Goal: Information Seeking & Learning: Learn about a topic

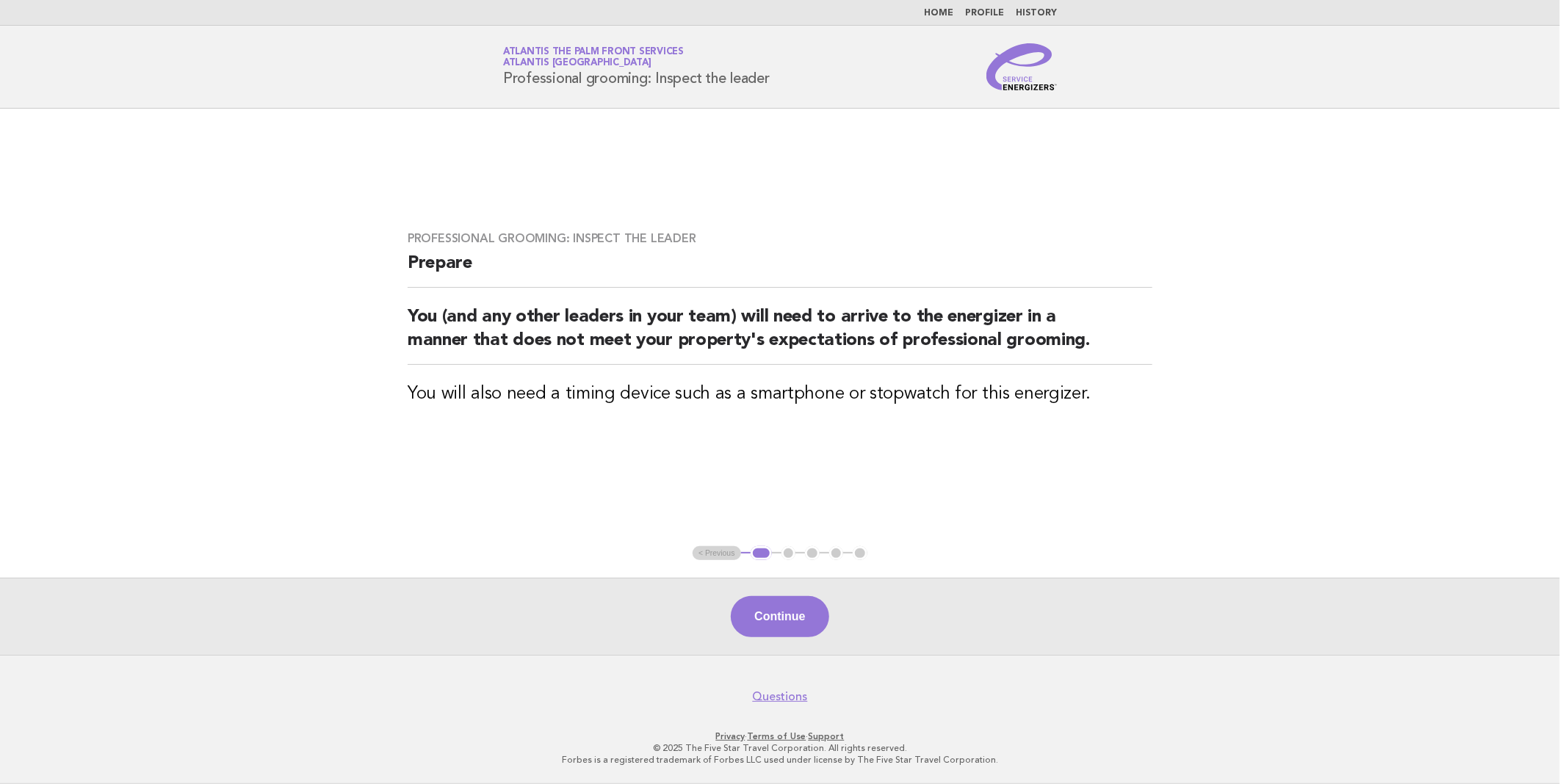
click at [949, 9] on link "Home" at bounding box center [939, 13] width 30 height 9
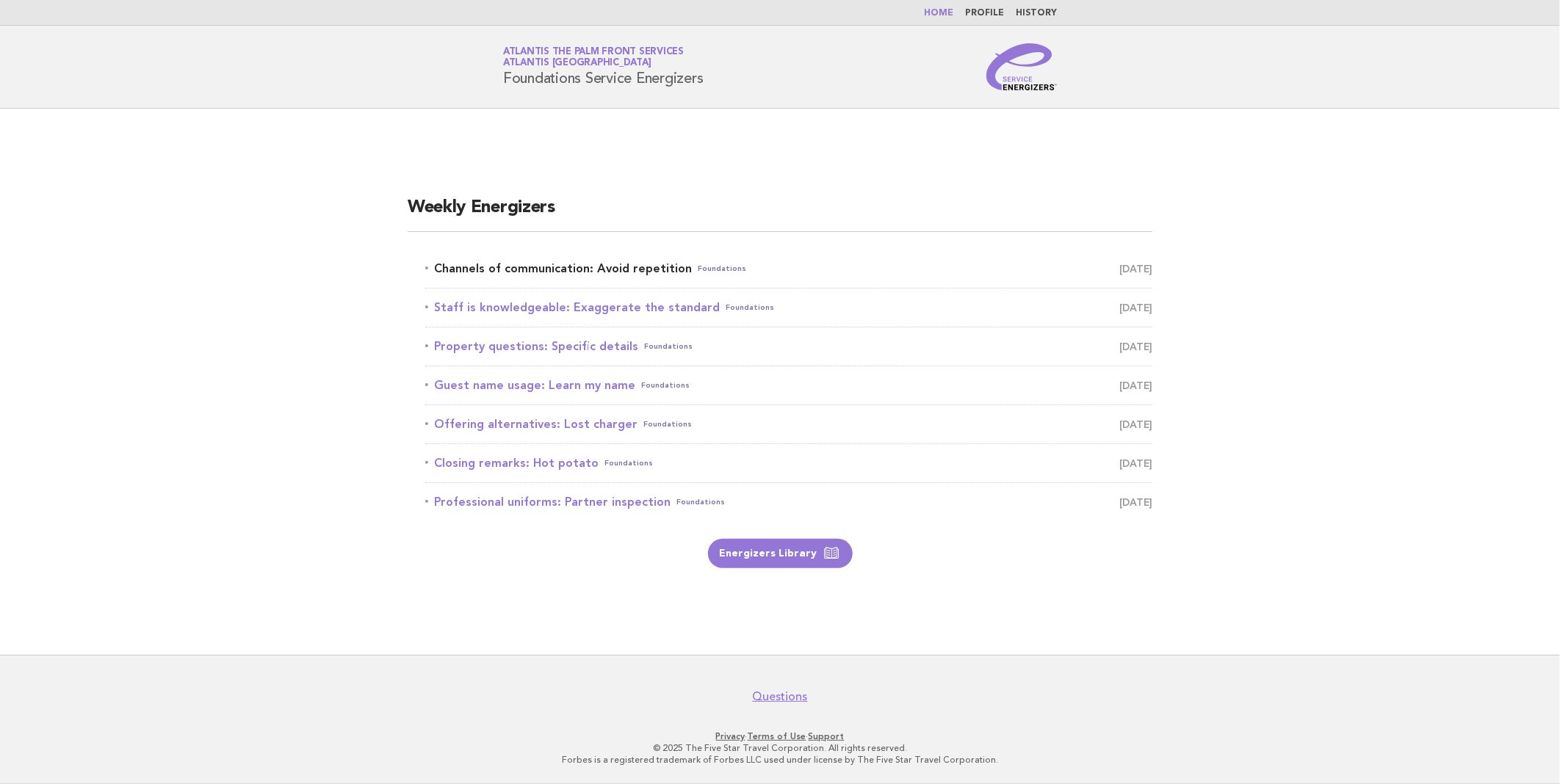
click at [545, 265] on link "Channels of communication: Avoid repetition Foundations [DATE]" at bounding box center [788, 269] width 727 height 21
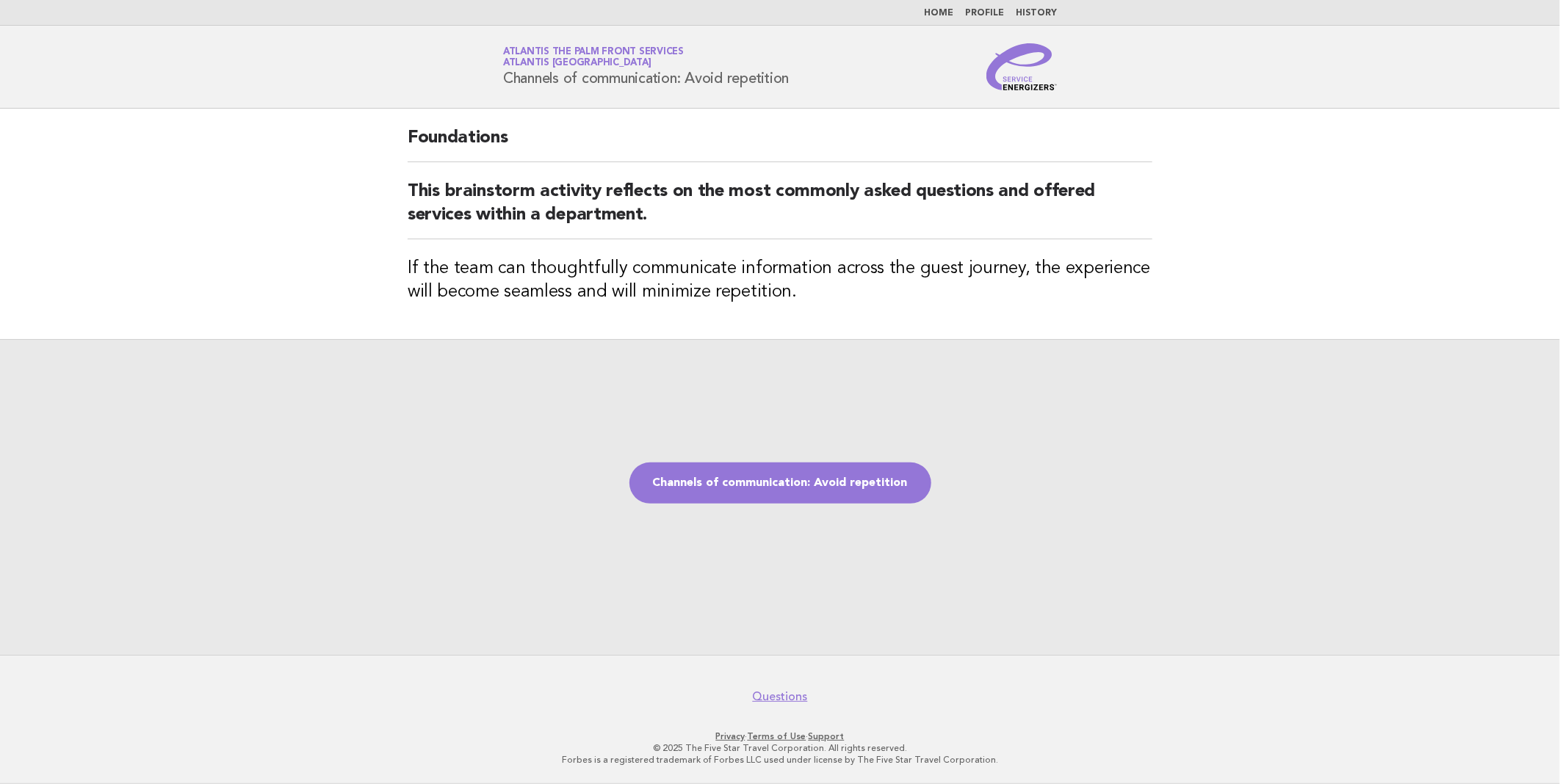
click at [943, 9] on link "Home" at bounding box center [939, 13] width 30 height 9
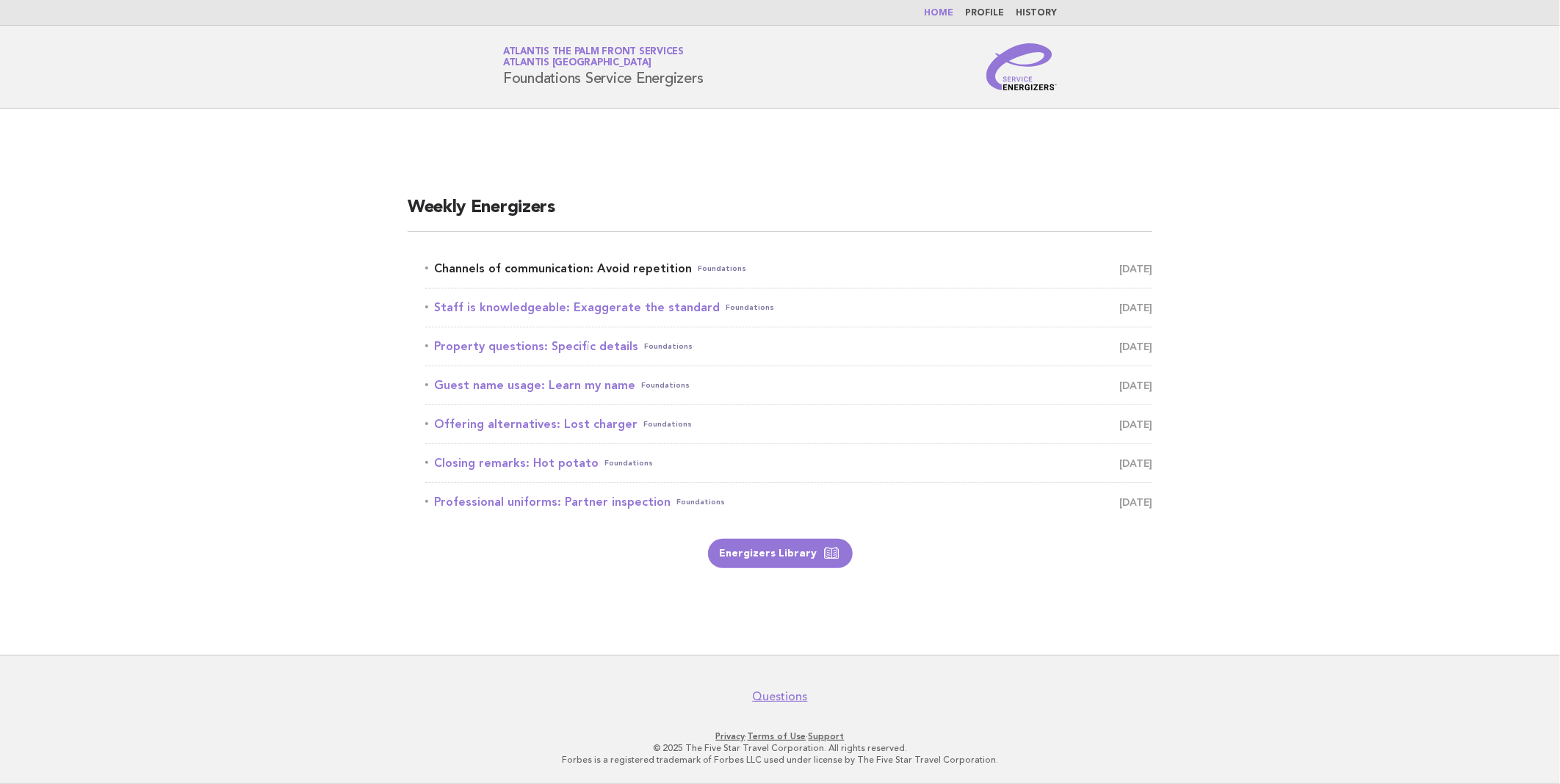
click at [613, 262] on link "Channels of communication: Avoid repetition Foundations September 25" at bounding box center [788, 269] width 727 height 21
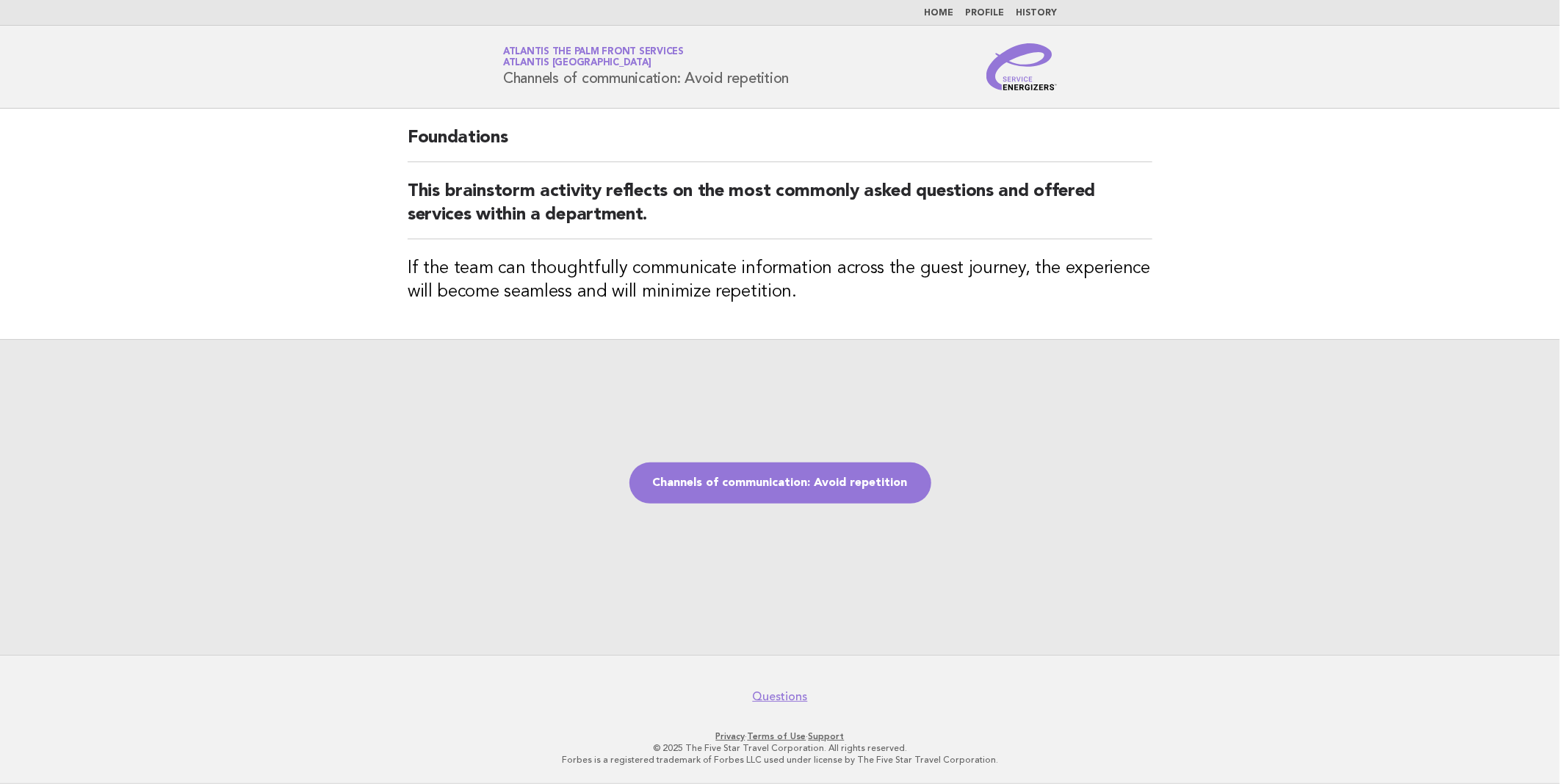
click at [945, 16] on link "Home" at bounding box center [939, 13] width 30 height 9
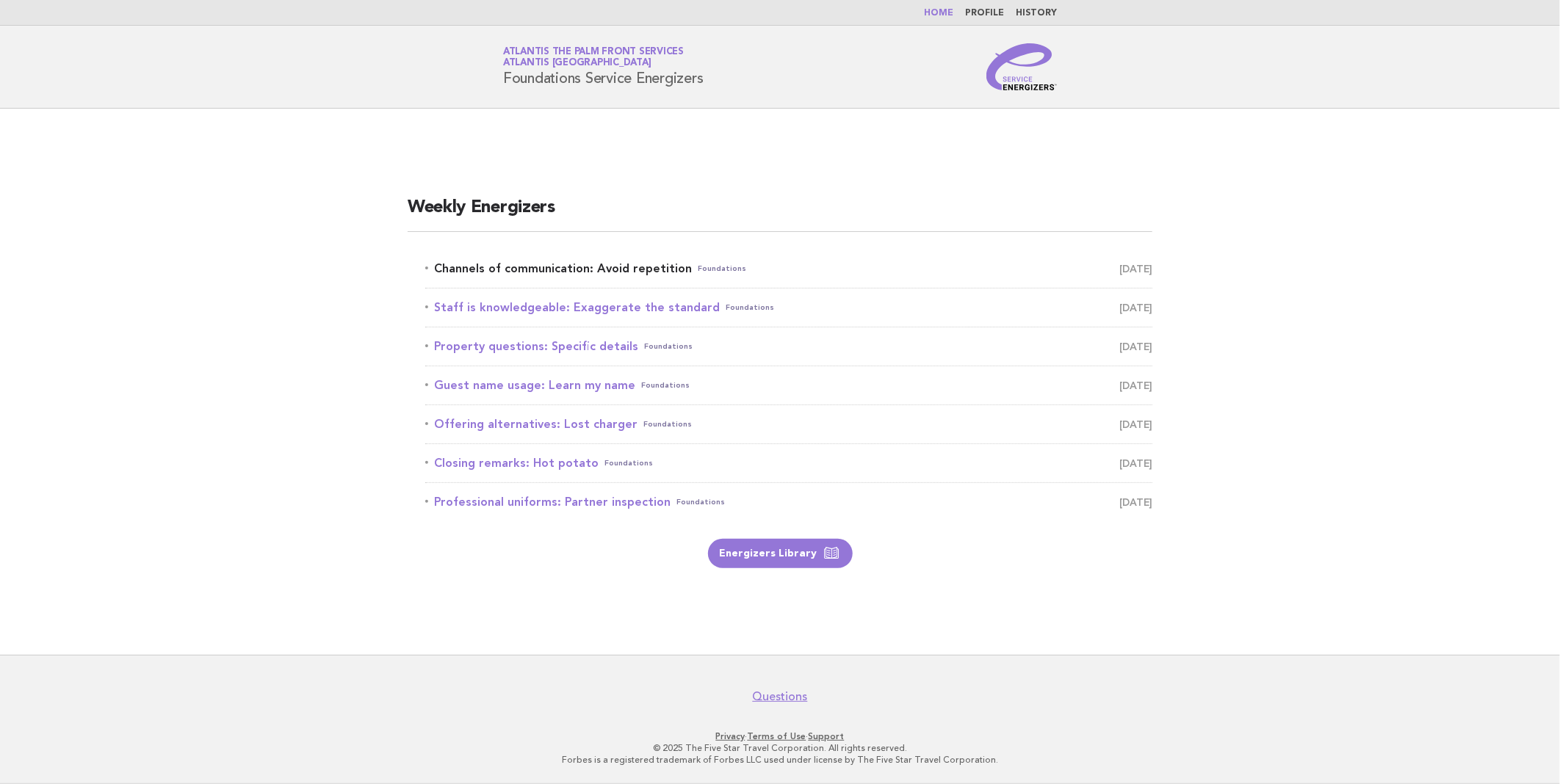
click at [592, 268] on link "Channels of communication: Avoid repetition Foundations [DATE]" at bounding box center [788, 269] width 727 height 21
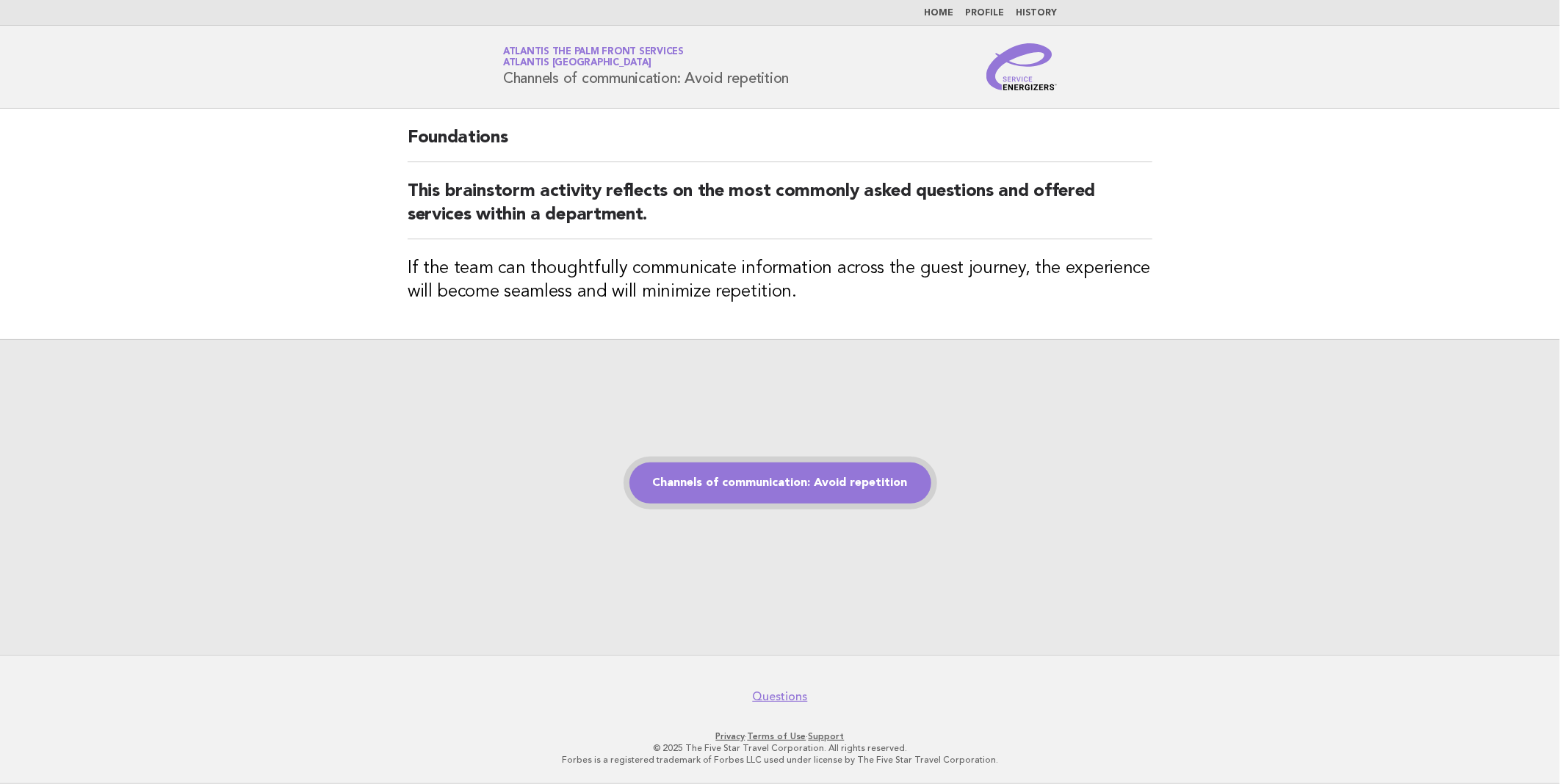
drag, startPoint x: 753, startPoint y: 480, endPoint x: 764, endPoint y: 485, distance: 12.1
click at [755, 480] on link "Channels of communication: Avoid repetition" at bounding box center [780, 483] width 302 height 41
